Goal: Task Accomplishment & Management: Manage account settings

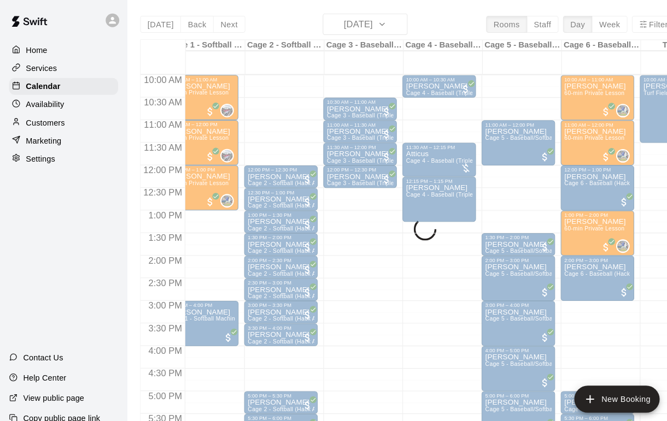
scroll to position [432, 20]
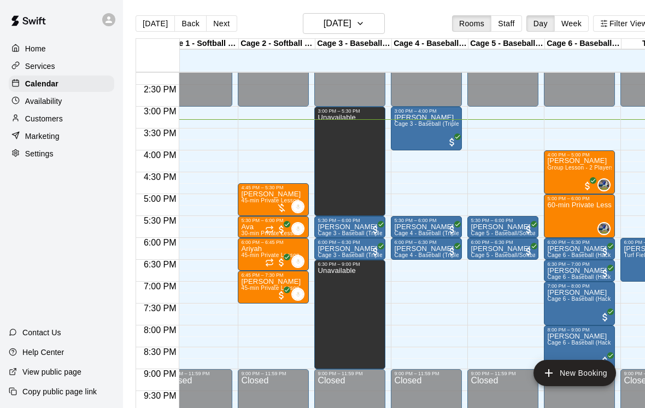
scroll to position [0, 16]
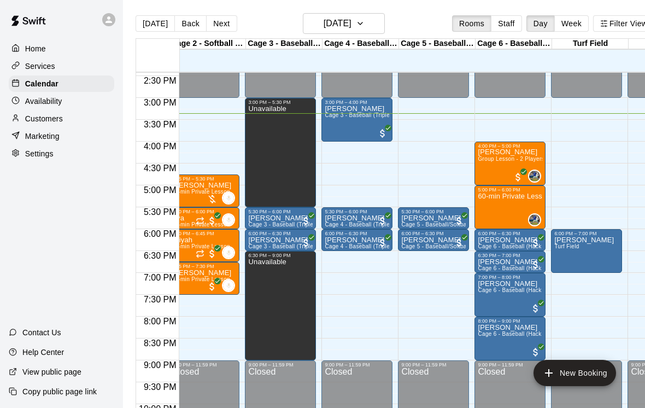
scroll to position [0, 85]
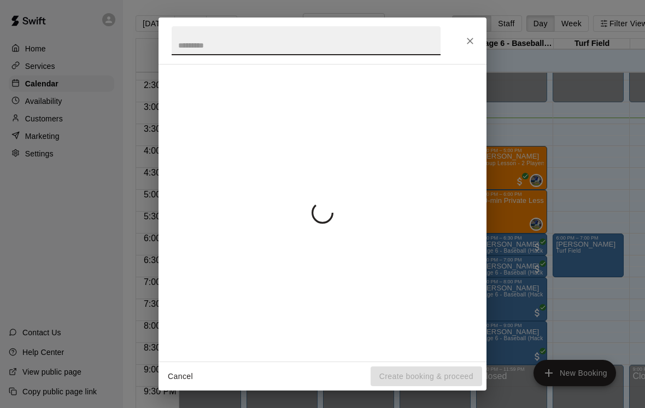
click at [474, 44] on icon "Close" at bounding box center [469, 41] width 11 height 11
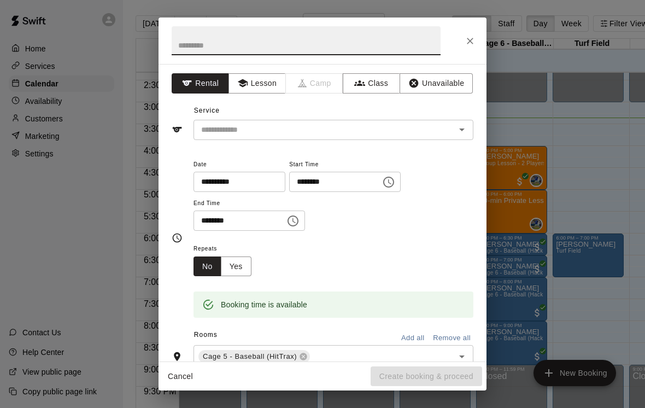
click at [483, 38] on div at bounding box center [322, 40] width 328 height 46
click at [474, 40] on icon "Close" at bounding box center [469, 41] width 11 height 11
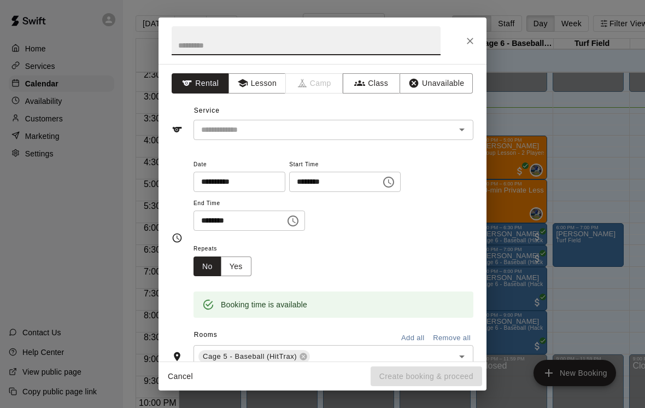
click at [459, 127] on icon "Open" at bounding box center [461, 129] width 13 height 13
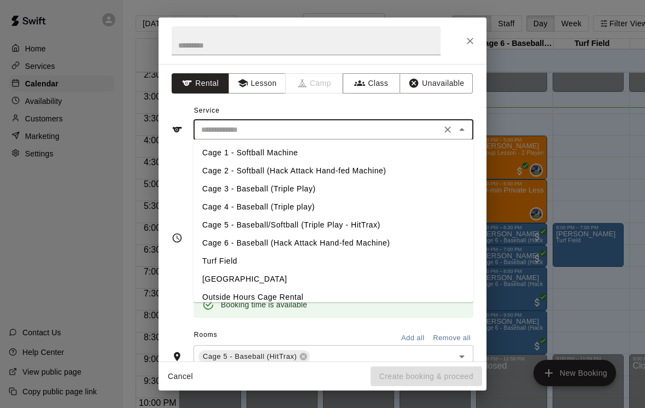
click at [284, 225] on li "Cage 5 - Baseball/Softball (Triple Play - HitTrax)" at bounding box center [333, 225] width 280 height 18
type input "**********"
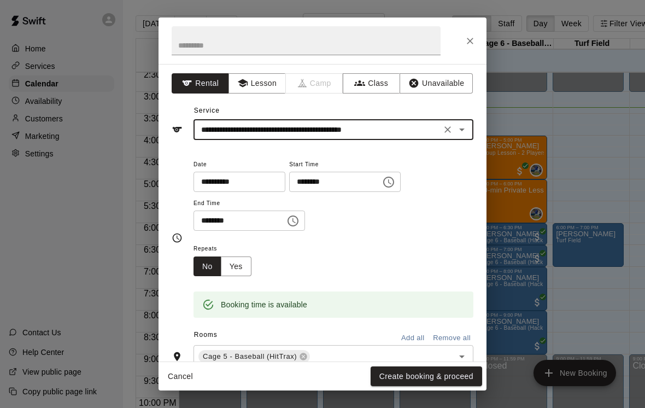
click at [437, 368] on button "Create booking & proceed" at bounding box center [425, 376] width 111 height 20
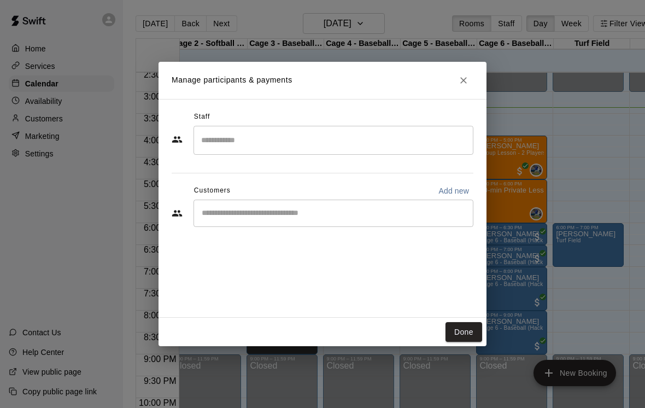
click at [271, 208] on input "Start typing to search customers..." at bounding box center [333, 213] width 270 height 11
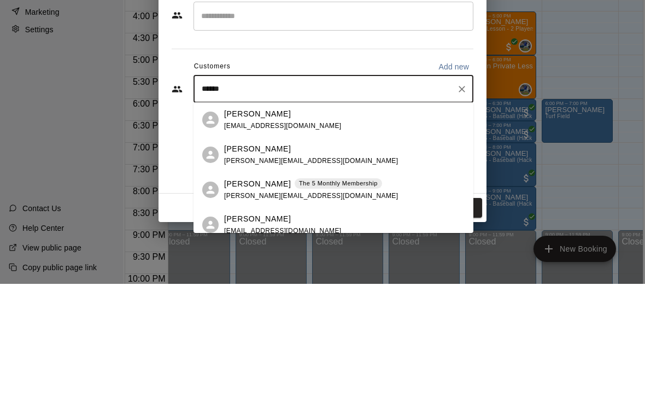
type input "*******"
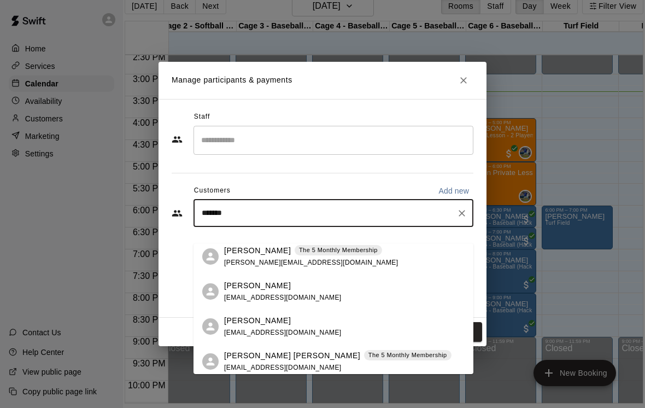
scroll to position [458, 0]
click at [339, 350] on div "Beckett Schwartzman The 5 Monthly Membership arischwartzman@yahoo.com" at bounding box center [337, 361] width 227 height 23
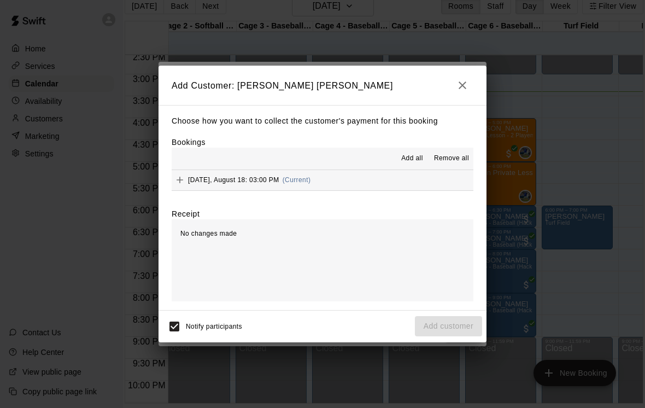
click at [416, 157] on span "Add all" at bounding box center [412, 158] width 22 height 11
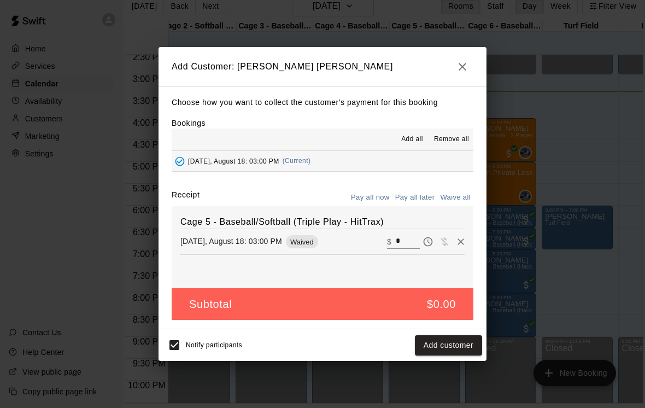
click at [451, 352] on button "Add customer" at bounding box center [448, 345] width 67 height 20
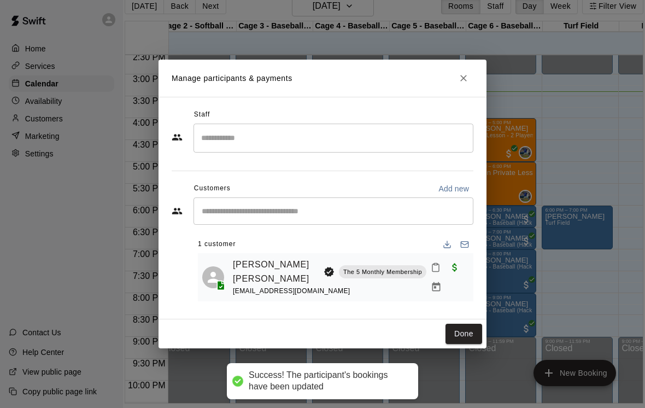
click at [452, 326] on button "Done" at bounding box center [463, 333] width 37 height 20
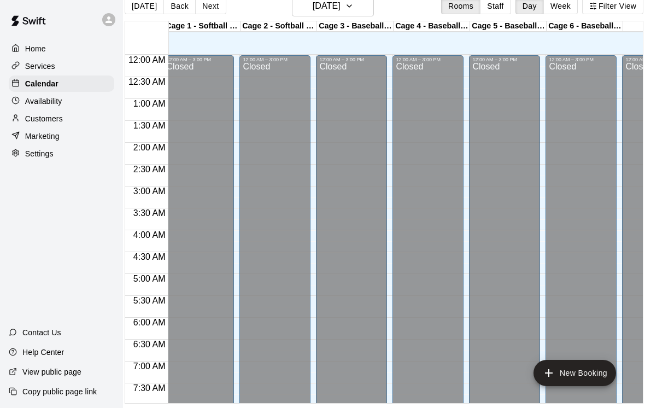
scroll to position [0, 0]
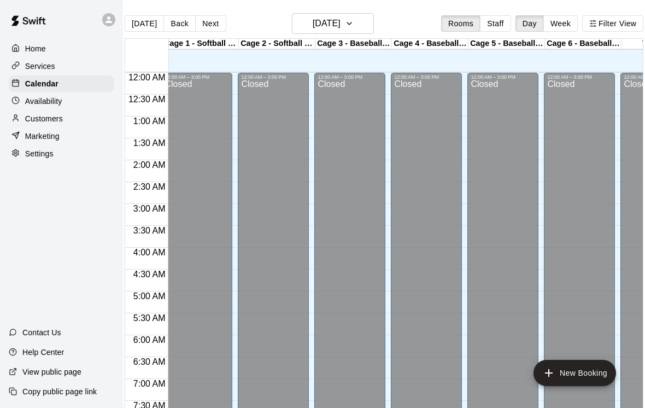
click at [220, 13] on div "Today Back Next Monday Aug 18 Rooms Staff Day Week Filter View" at bounding box center [384, 25] width 518 height 25
click at [202, 23] on button "Next" at bounding box center [210, 23] width 31 height 16
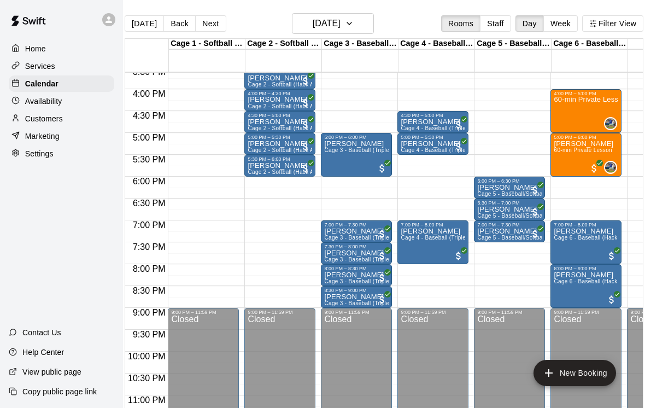
scroll to position [0, 10]
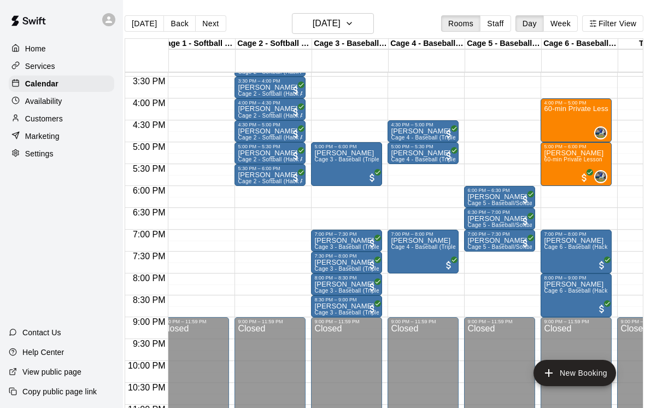
click at [29, 118] on p "Customers" at bounding box center [44, 118] width 38 height 11
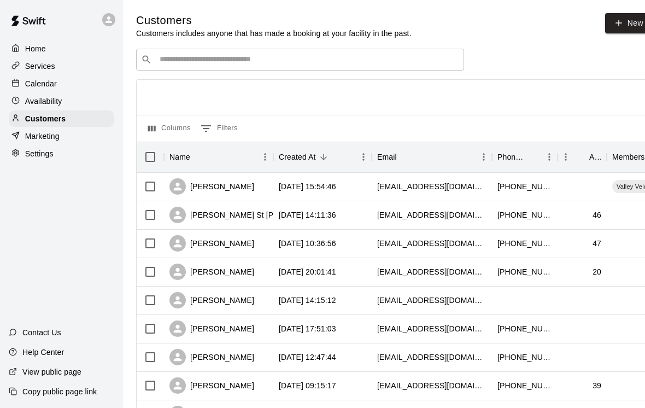
click at [31, 102] on p "Availability" at bounding box center [43, 101] width 37 height 11
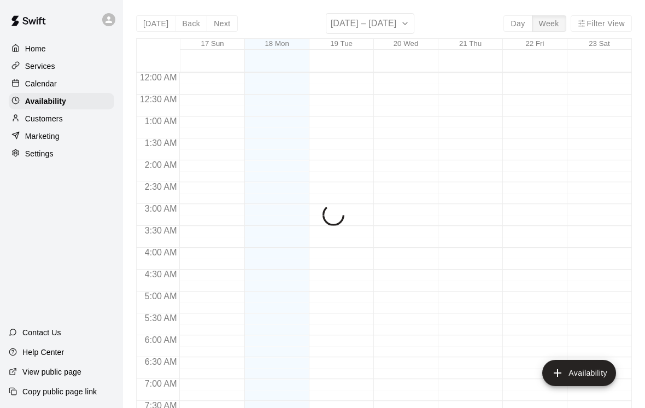
scroll to position [676, 0]
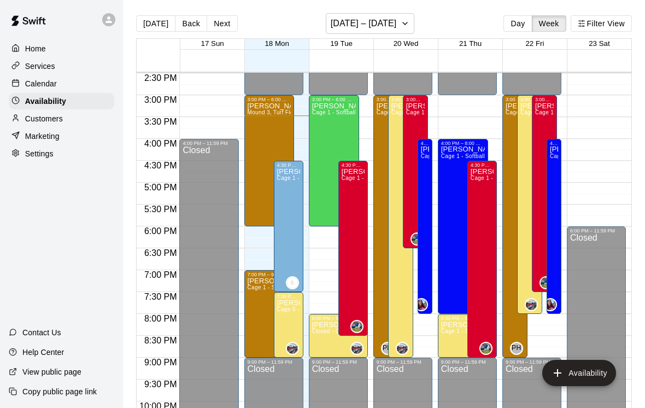
click at [22, 79] on div at bounding box center [18, 84] width 14 height 10
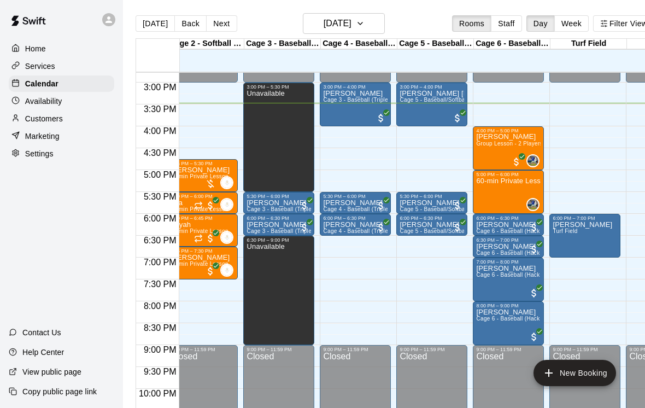
click at [211, 23] on button "Next" at bounding box center [221, 23] width 31 height 16
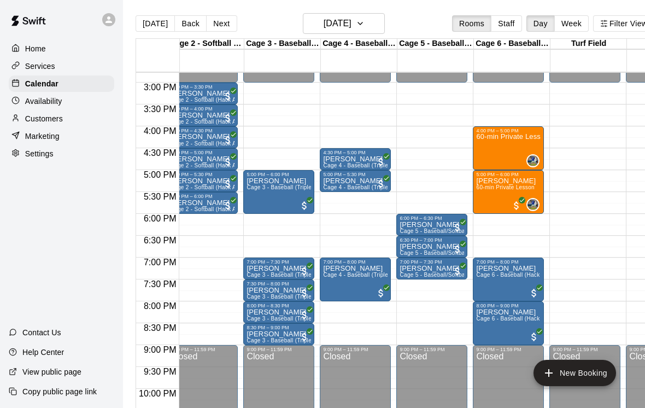
click at [220, 28] on button "Next" at bounding box center [221, 23] width 31 height 16
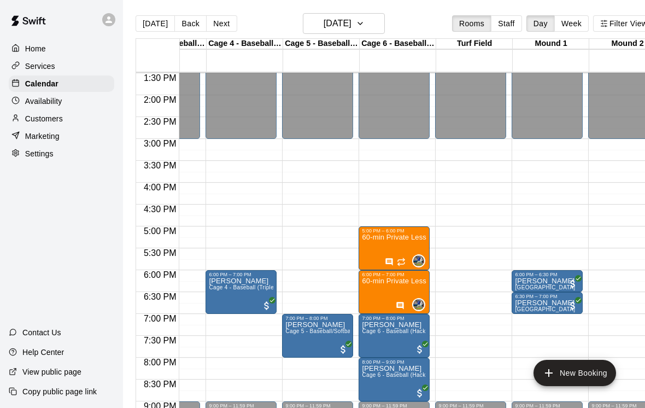
click at [200, 19] on button "Back" at bounding box center [190, 23] width 32 height 16
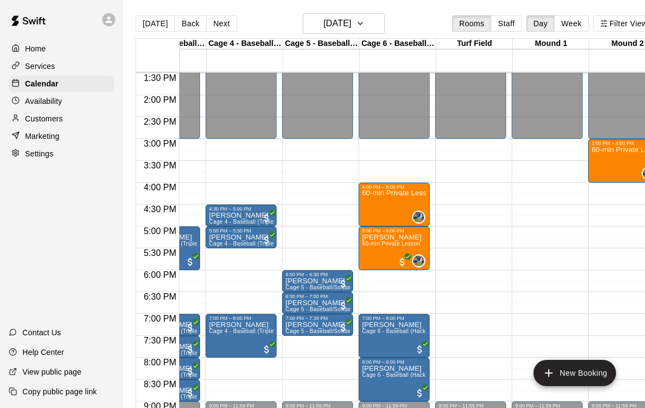
click at [211, 28] on button "Next" at bounding box center [221, 23] width 31 height 16
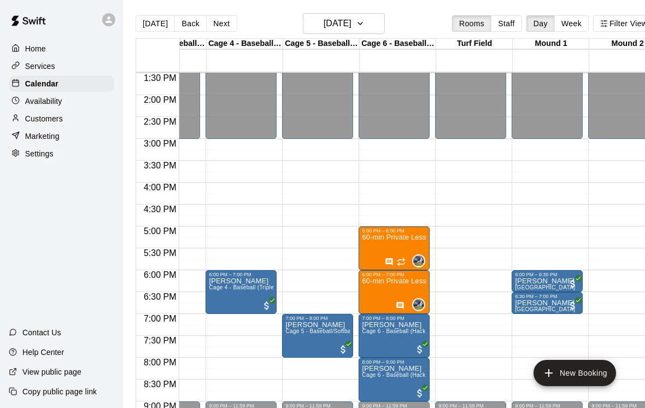
click at [211, 28] on button "Next" at bounding box center [221, 23] width 31 height 16
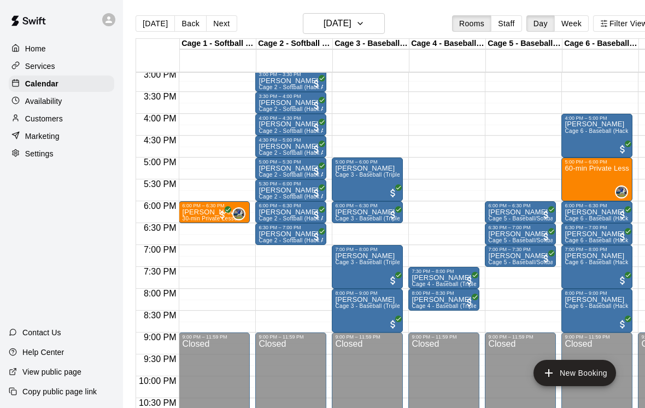
click at [220, 27] on button "Next" at bounding box center [221, 23] width 31 height 16
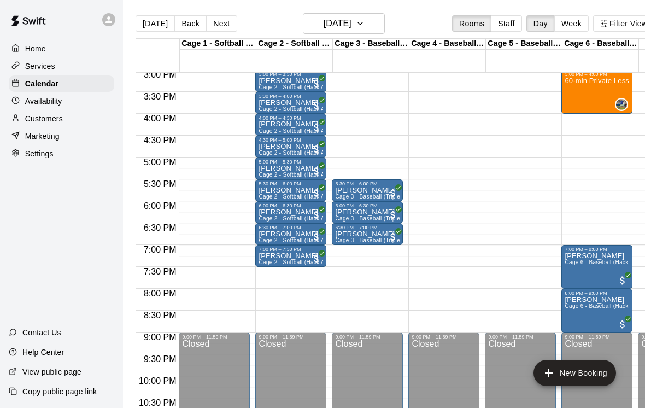
click at [219, 26] on button "Next" at bounding box center [221, 23] width 31 height 16
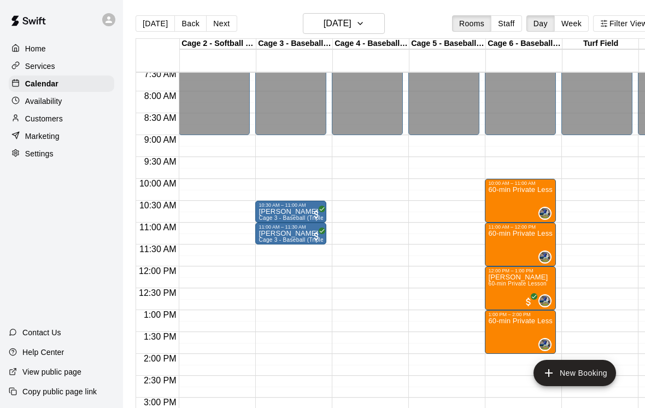
click at [157, 18] on button "[DATE]" at bounding box center [154, 23] width 39 height 16
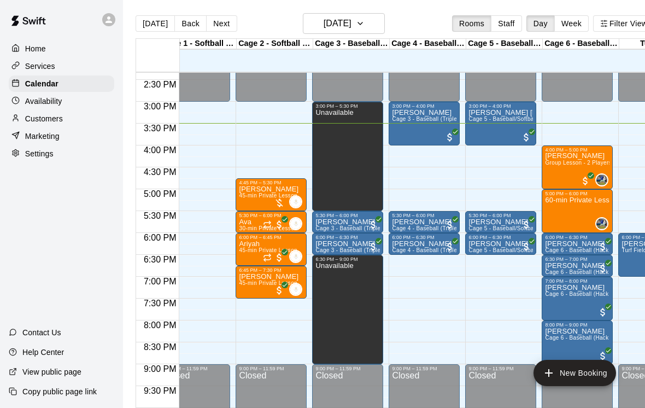
scroll to position [0, 14]
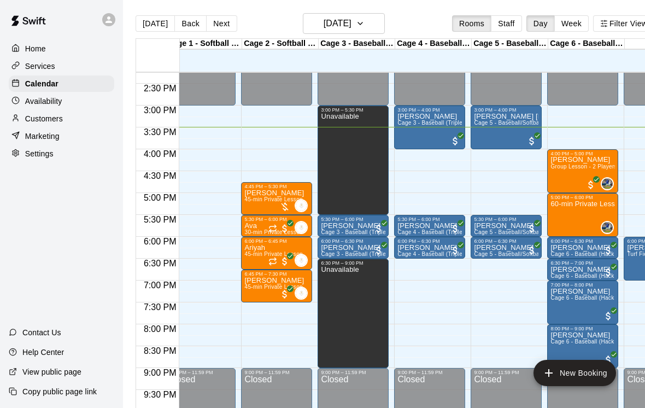
click at [354, 157] on div "Unavailable" at bounding box center [340, 317] width 38 height 408
click at [334, 151] on icon "delete" at bounding box center [332, 151] width 8 height 10
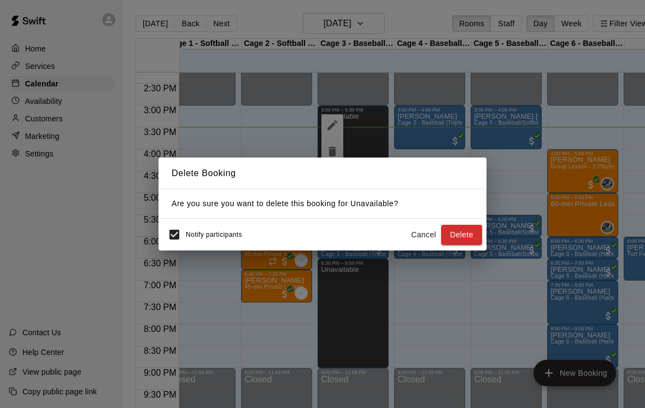
click at [465, 233] on button "Delete" at bounding box center [461, 235] width 41 height 20
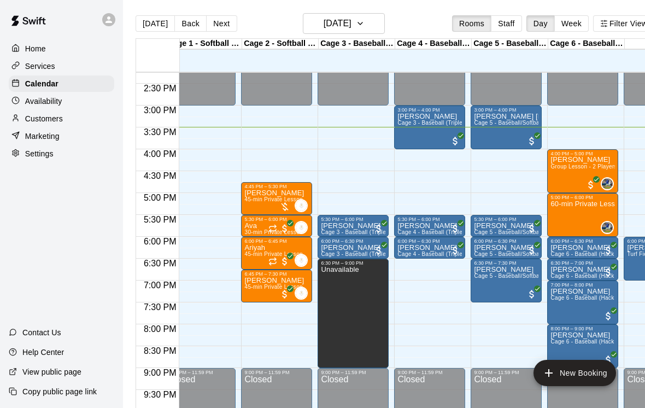
click at [342, 300] on button "delete" at bounding box center [332, 304] width 22 height 22
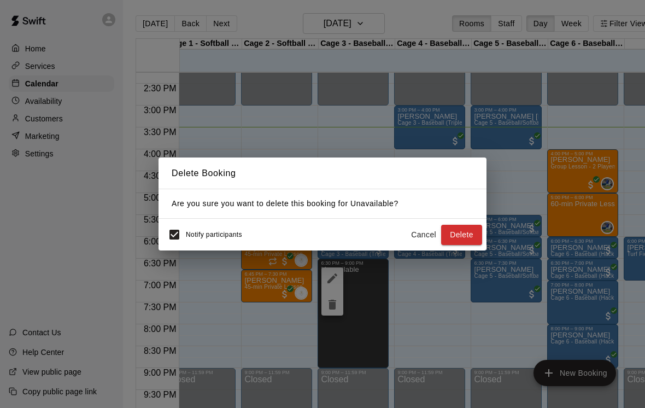
click at [474, 228] on button "Delete" at bounding box center [461, 235] width 41 height 20
